Goal: Complete application form

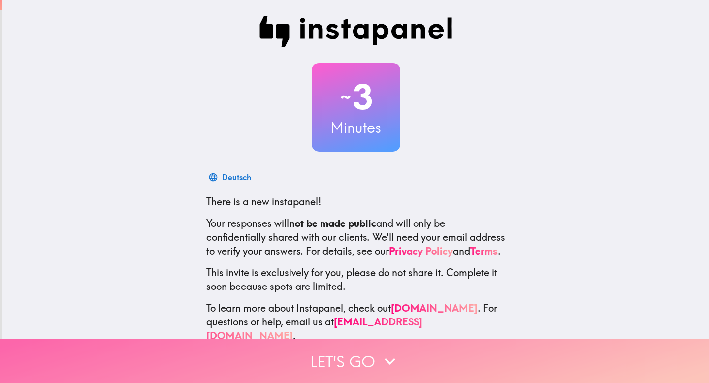
click at [351, 361] on button "Let's go" at bounding box center [354, 361] width 709 height 44
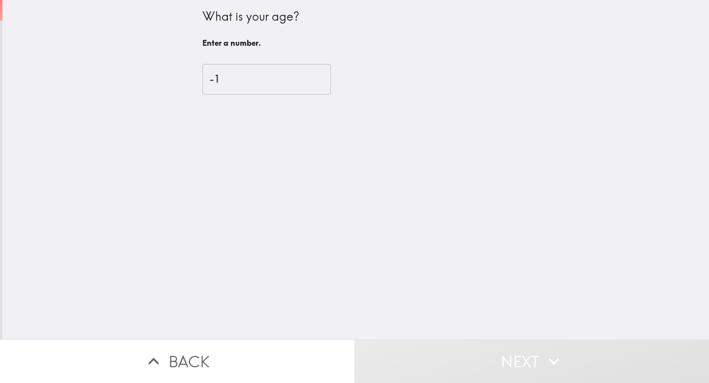
type input "-1"
click at [309, 79] on input "-1" at bounding box center [266, 79] width 128 height 31
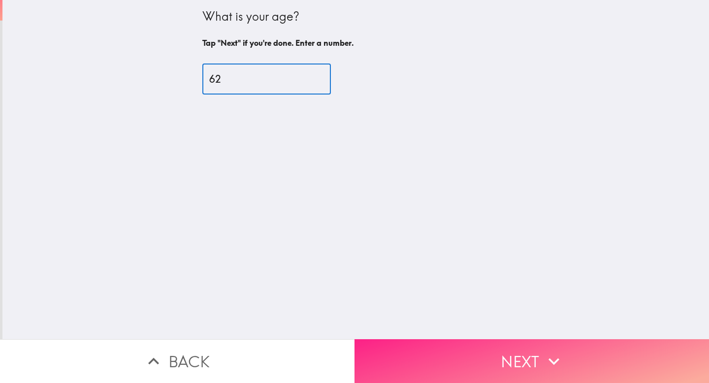
type input "62"
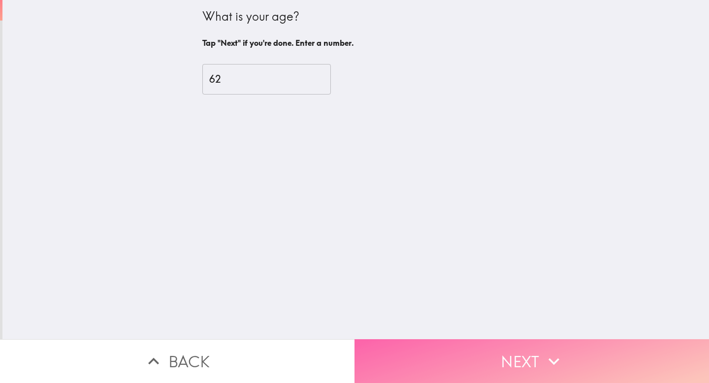
click at [523, 363] on button "Next" at bounding box center [531, 361] width 354 height 44
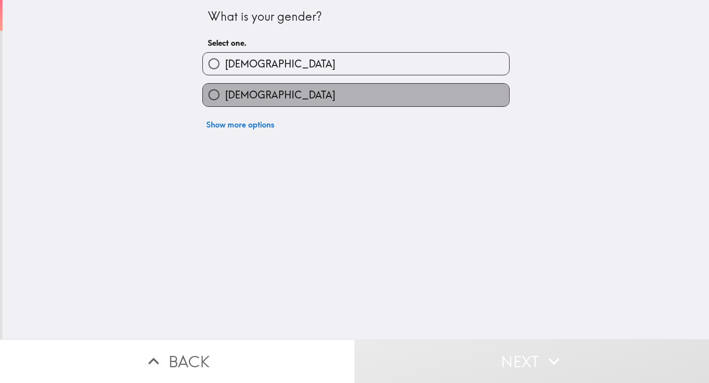
click at [264, 93] on label "[DEMOGRAPHIC_DATA]" at bounding box center [356, 95] width 306 height 22
click at [225, 93] on input "[DEMOGRAPHIC_DATA]" at bounding box center [214, 95] width 22 height 22
radio input "true"
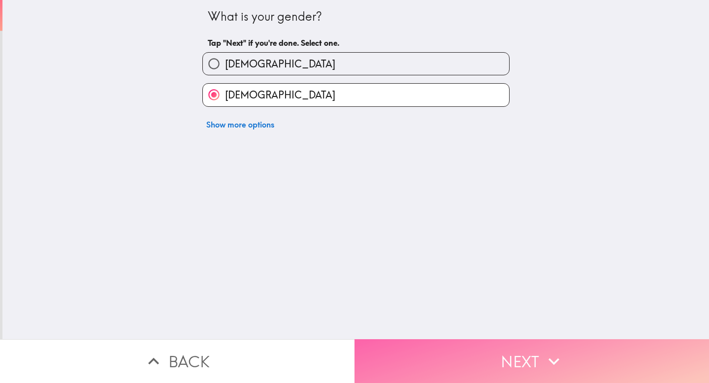
click at [508, 365] on button "Next" at bounding box center [531, 361] width 354 height 44
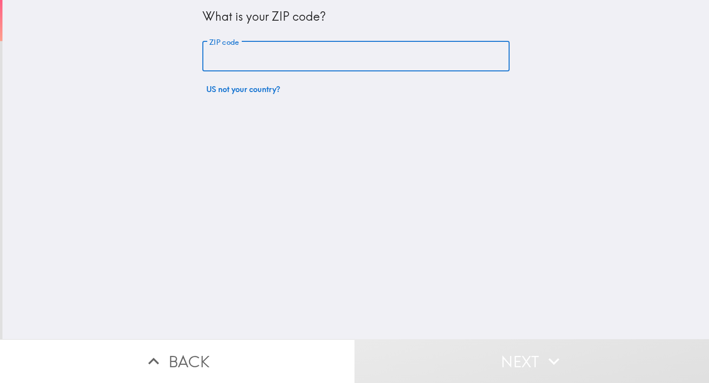
click at [303, 63] on input "ZIP code" at bounding box center [355, 56] width 307 height 31
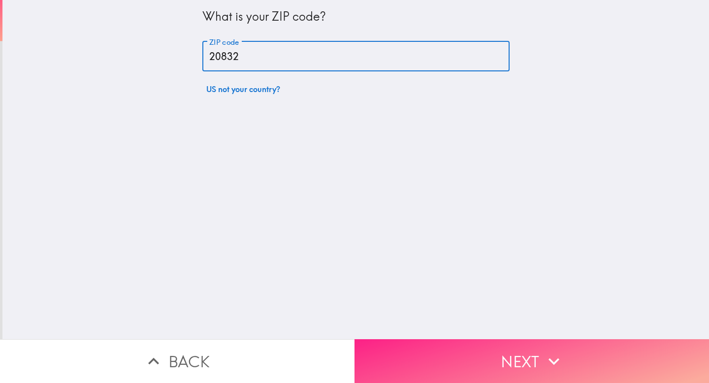
type input "20832"
click at [519, 359] on button "Next" at bounding box center [531, 361] width 354 height 44
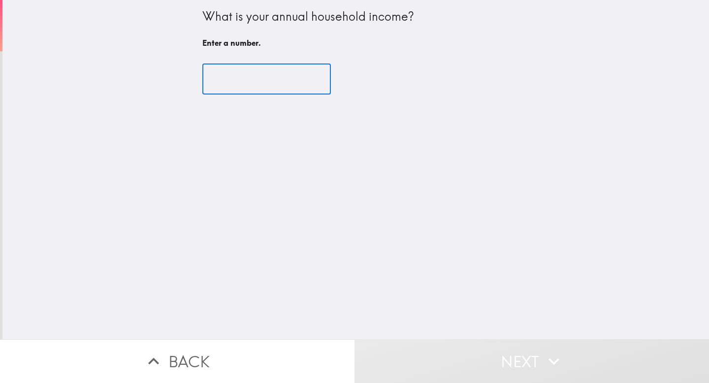
click at [286, 79] on input "number" at bounding box center [266, 79] width 128 height 31
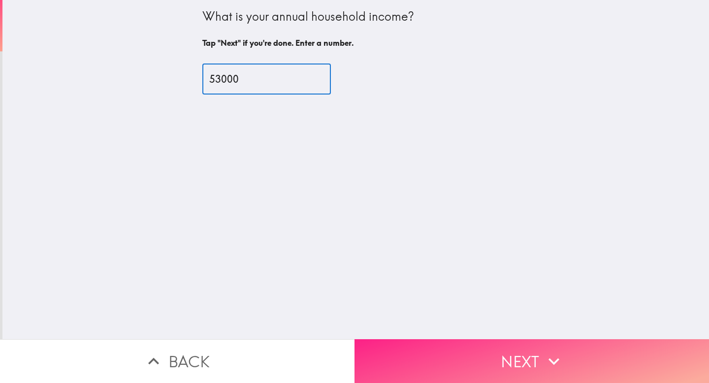
type input "53000"
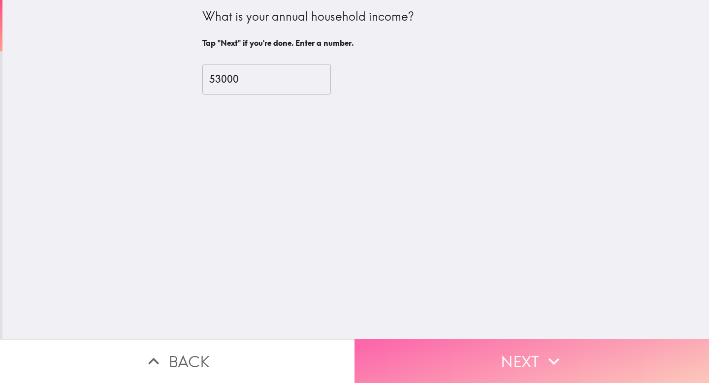
click at [525, 357] on button "Next" at bounding box center [531, 361] width 354 height 44
